Goal: Check status

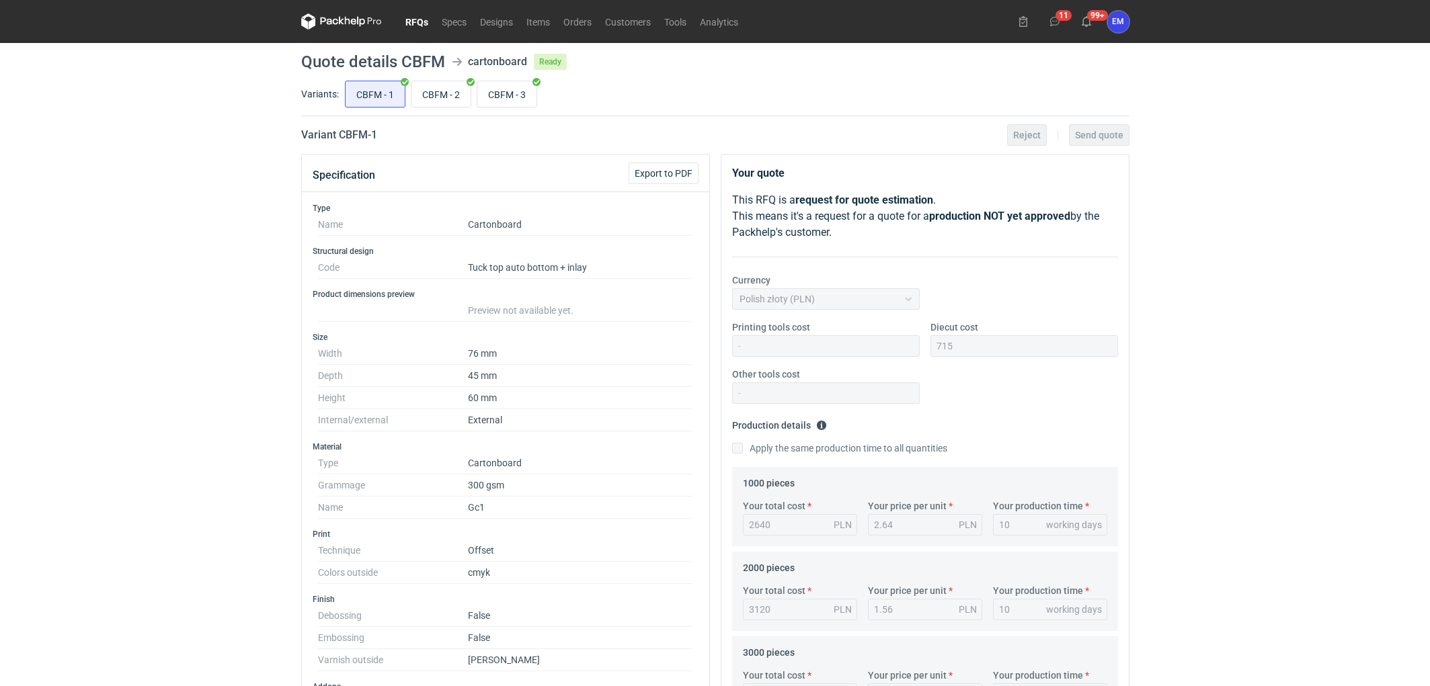
scroll to position [149, 0]
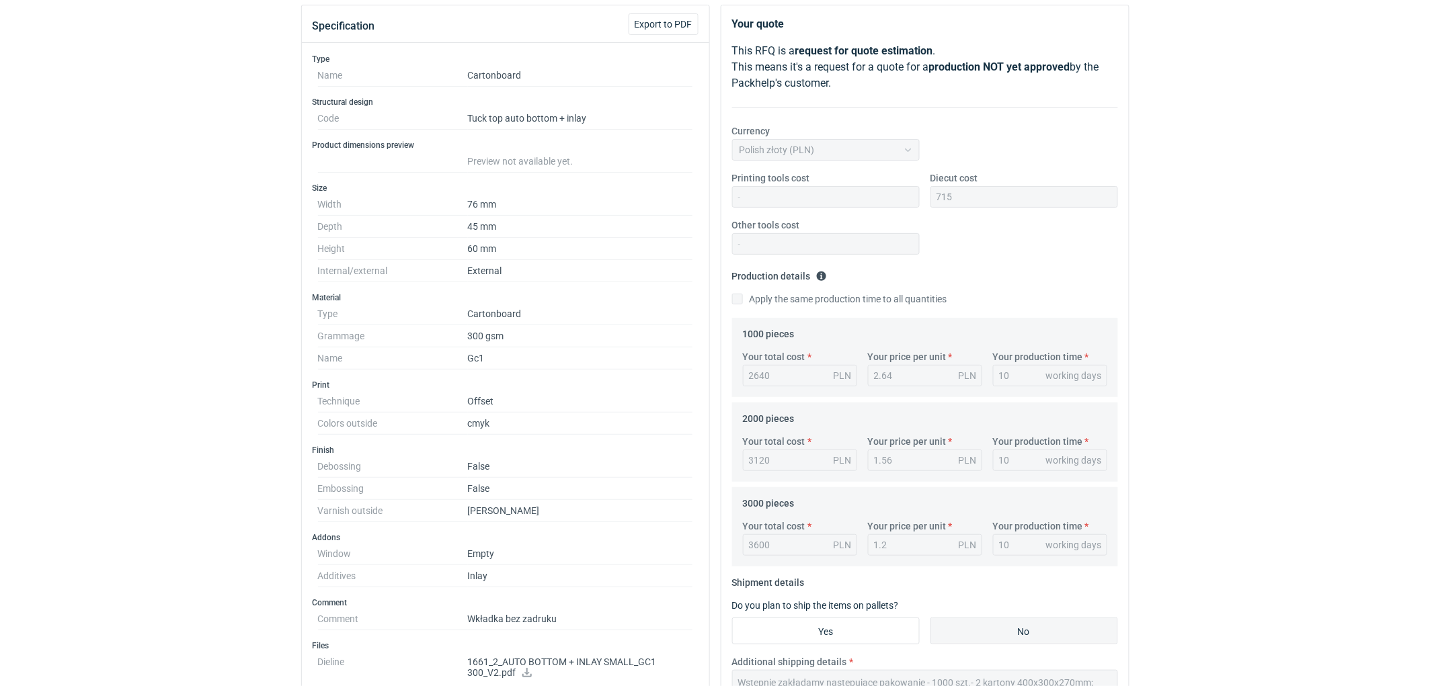
click at [129, 349] on div "RFQs Specs Designs Items Orders Customers Tools Analytics 11 99+ EM [PERSON_NAM…" at bounding box center [715, 194] width 1430 height 686
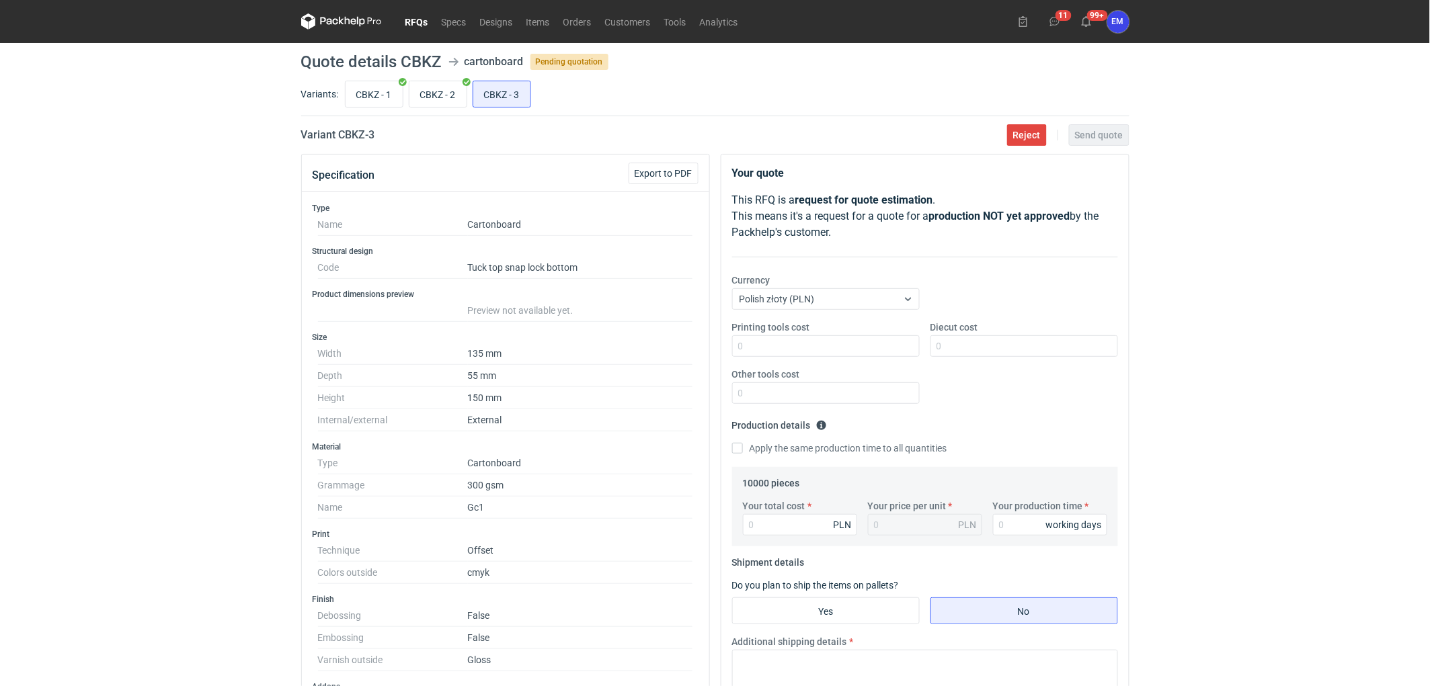
click at [281, 412] on div "RFQs Specs Designs Items Orders Customers Tools Analytics 11 99+ EM [PERSON_NAM…" at bounding box center [715, 343] width 1430 height 686
click at [237, 319] on div "RFQs Specs Designs Items Orders Customers Tools Analytics 11 99+ EM [PERSON_NAM…" at bounding box center [715, 343] width 1430 height 686
click at [132, 223] on div "RFQs Specs Designs Items Orders Customers Tools Analytics 11 99+ EM [PERSON_NAM…" at bounding box center [715, 343] width 1430 height 686
click at [68, 286] on div "RFQs Specs Designs Items Orders Customers Tools Analytics 11 99+ EM [PERSON_NAM…" at bounding box center [715, 343] width 1430 height 686
